Goal: Task Accomplishment & Management: Manage account settings

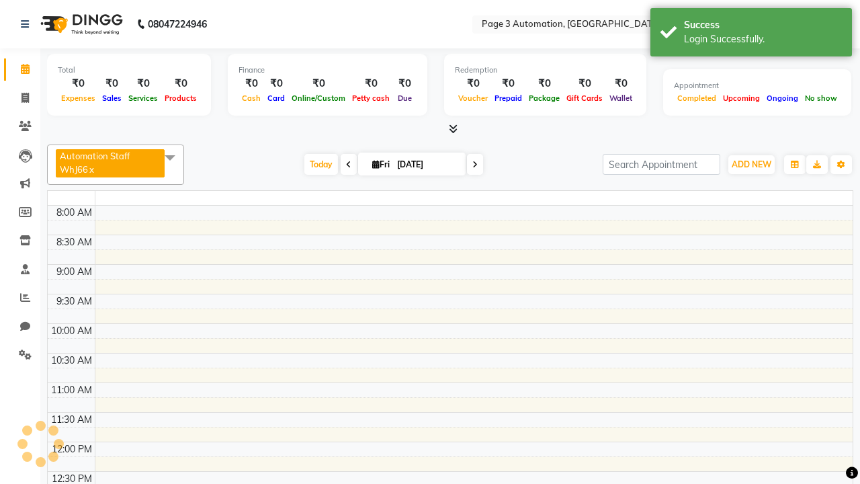
select select "en"
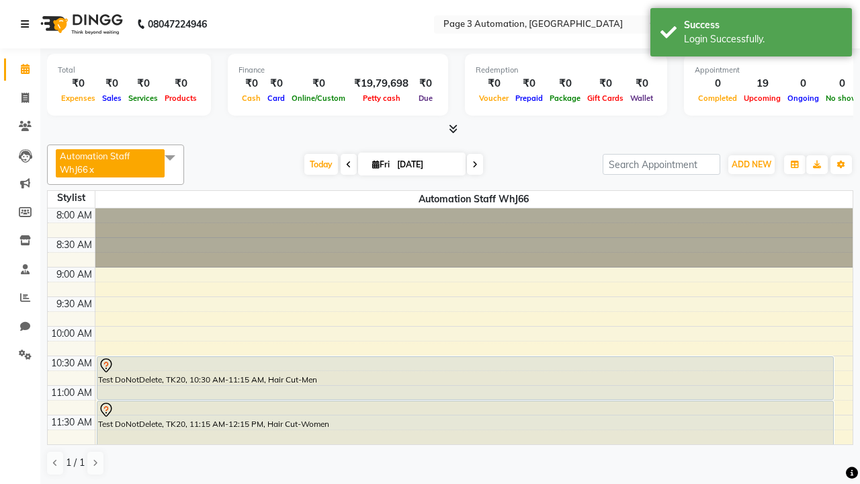
click at [28, 24] on icon at bounding box center [25, 23] width 8 height 9
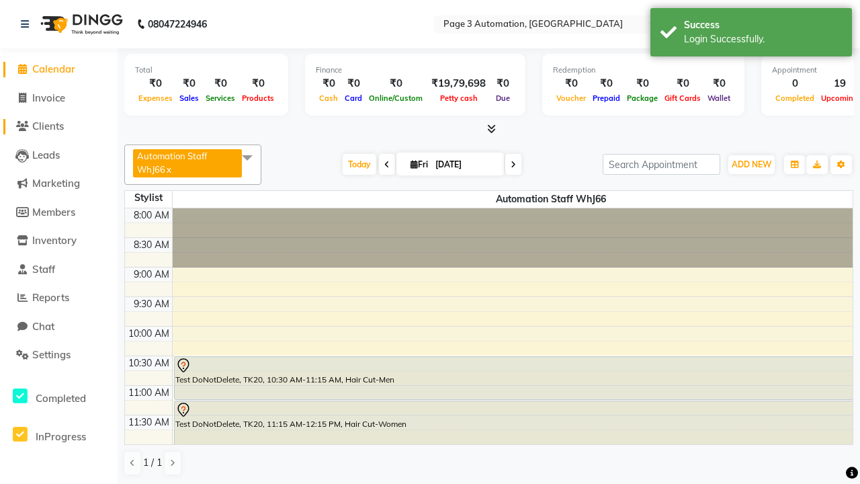
click at [58, 126] on span "Clients" at bounding box center [48, 126] width 32 height 13
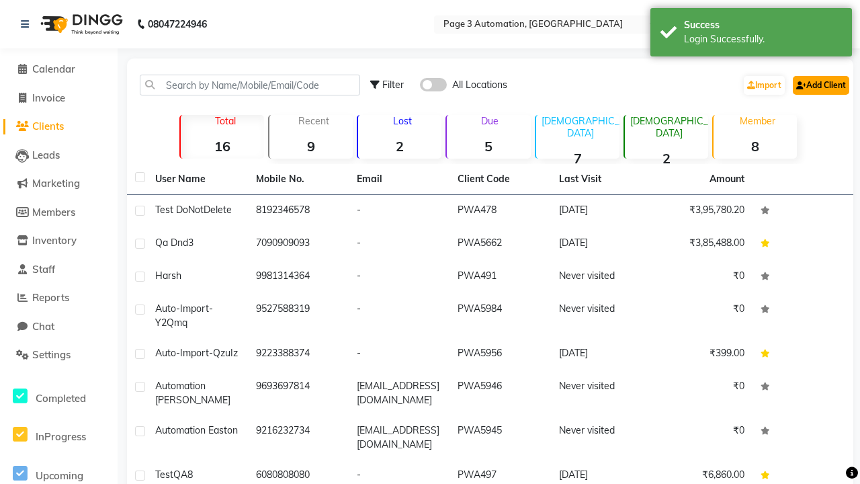
click at [820, 85] on link "Add Client" at bounding box center [821, 85] width 56 height 19
select select "22"
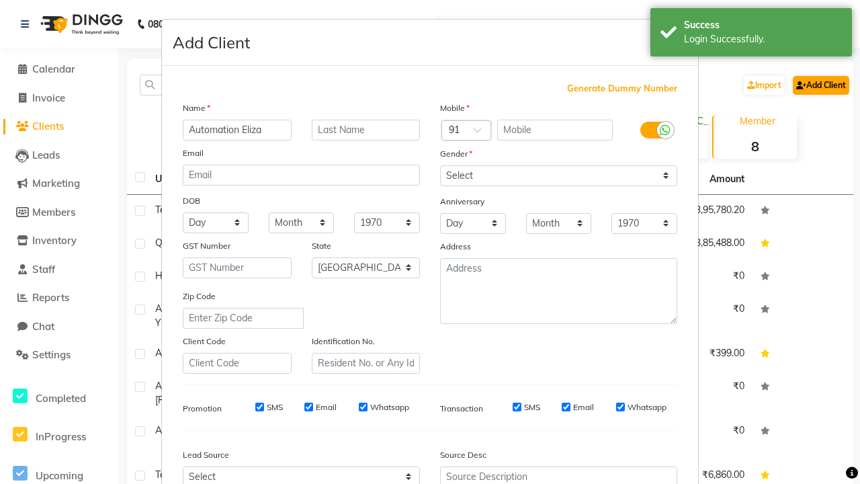
type input "Automation Eliza"
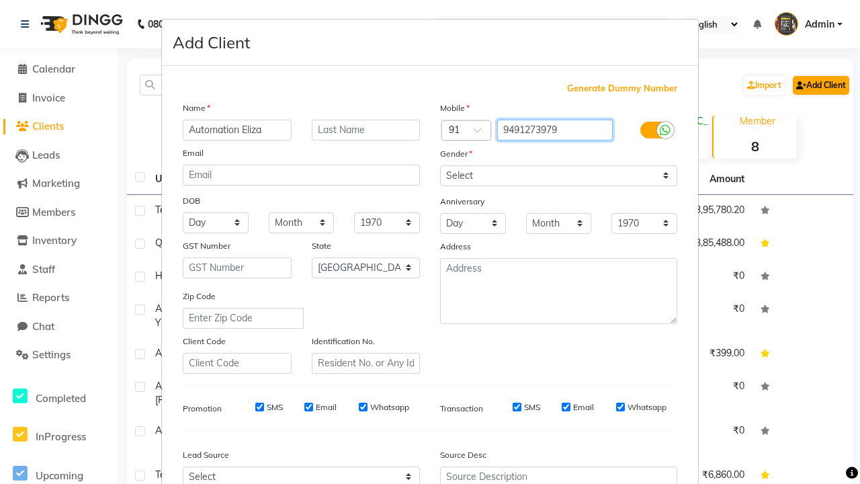
type input "9491273979"
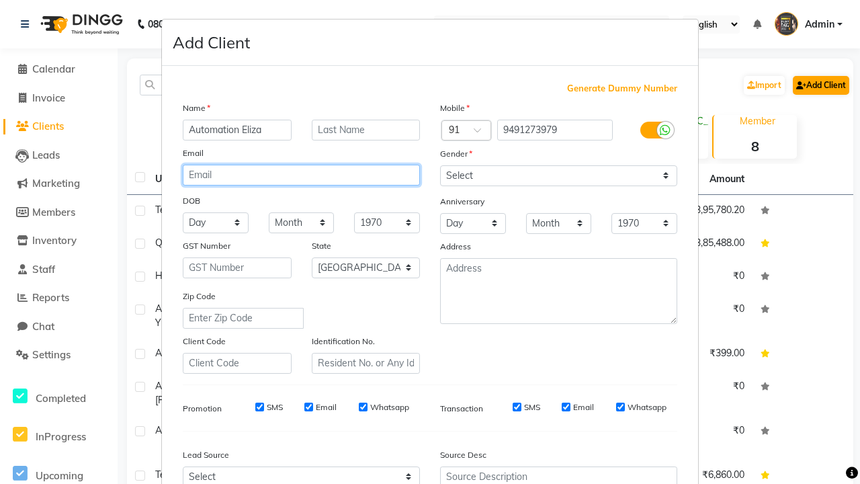
type input "[EMAIL_ADDRESS][DOMAIN_NAME]"
select select "[DEMOGRAPHIC_DATA]"
type input "[EMAIL_ADDRESS][DOMAIN_NAME]"
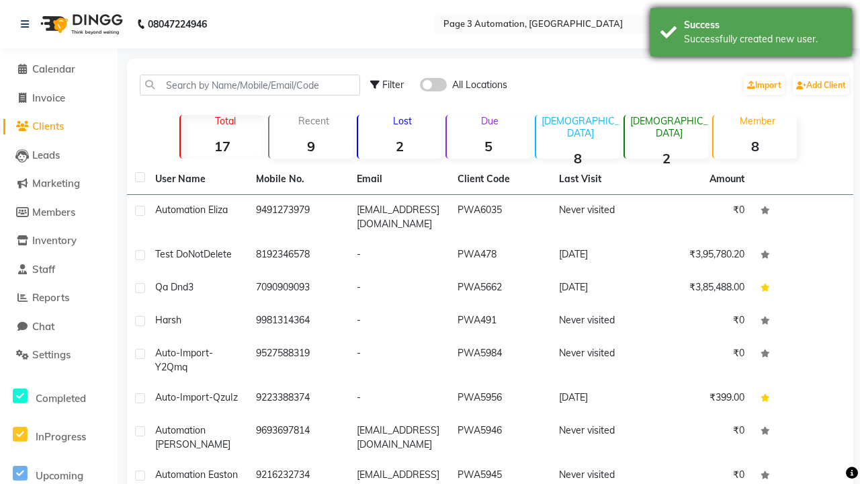
click at [751, 34] on div "Successfully created new user." at bounding box center [763, 39] width 158 height 14
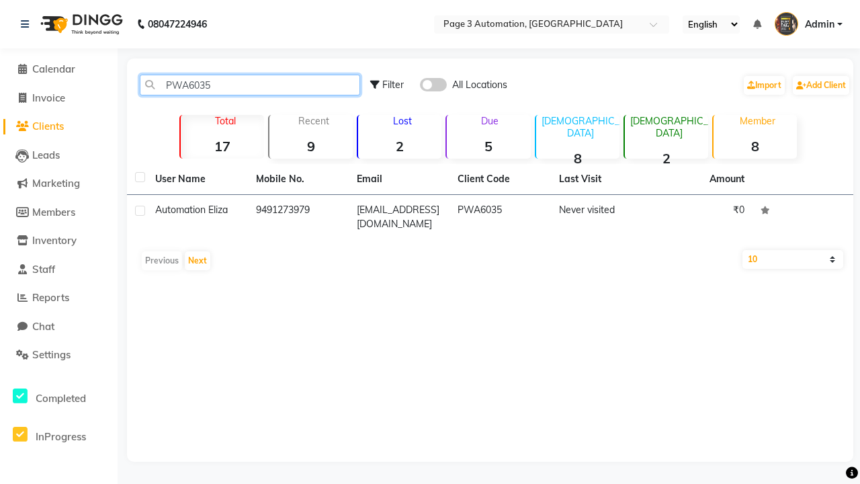
type input "PWA6035"
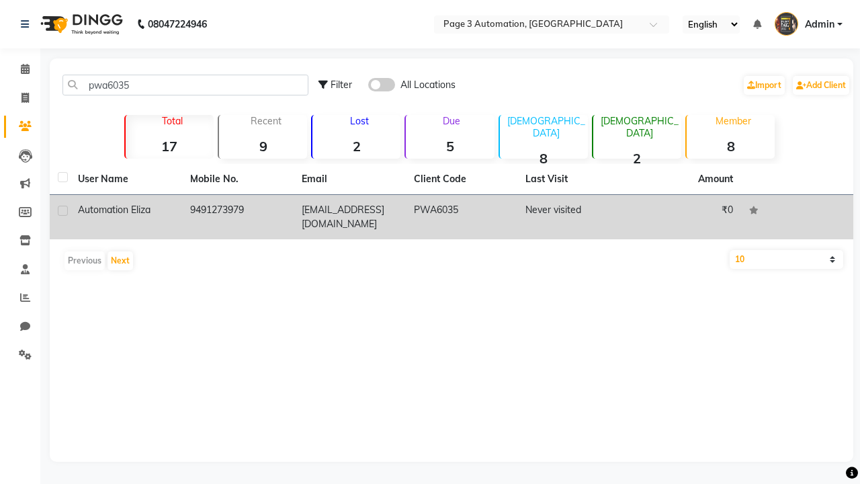
click at [62, 210] on label at bounding box center [63, 211] width 10 height 10
click at [62, 210] on input "checkbox" at bounding box center [62, 211] width 9 height 9
checkbox input "true"
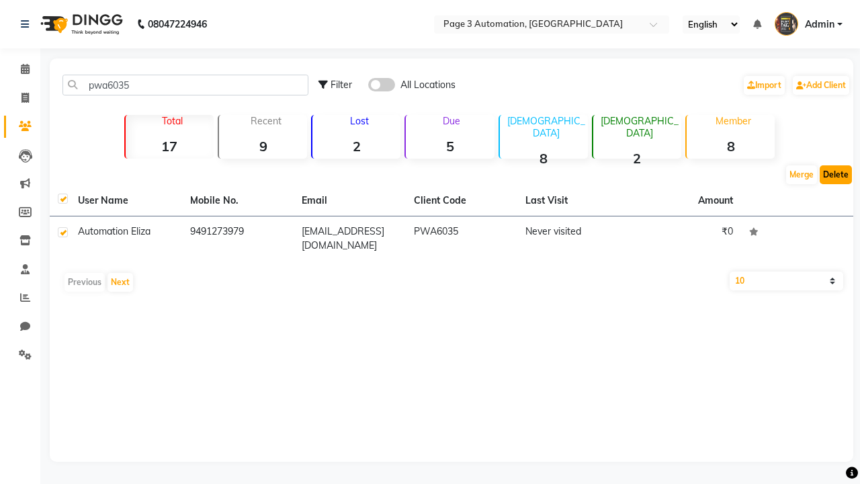
click at [836, 175] on button "Delete" at bounding box center [836, 174] width 32 height 19
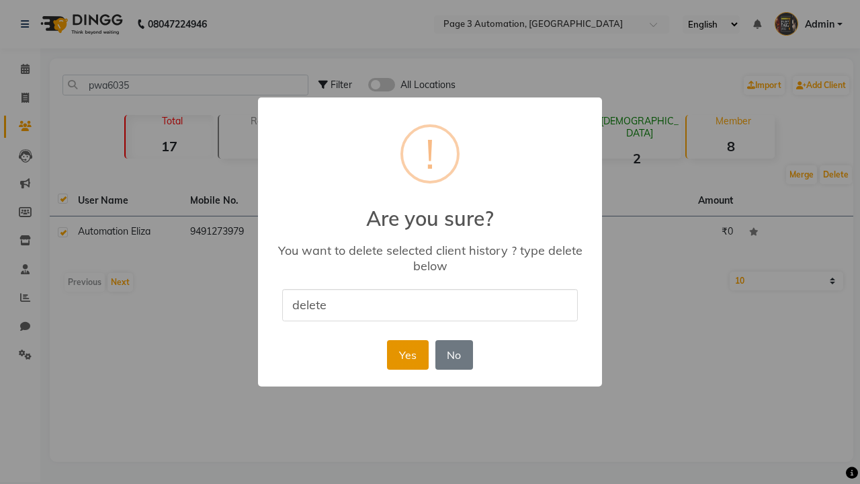
type input "delete"
click at [407, 354] on button "Yes" at bounding box center [407, 355] width 41 height 30
